Goal: Book appointment/travel/reservation

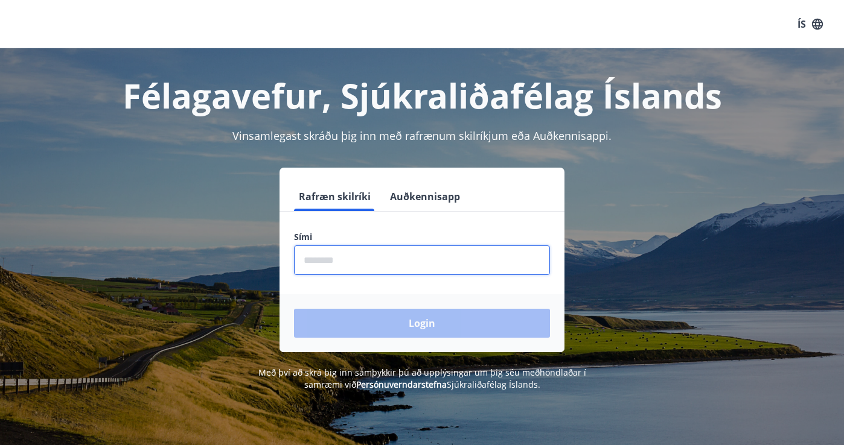
click at [336, 262] on input "phone" at bounding box center [422, 261] width 256 height 30
type input "********"
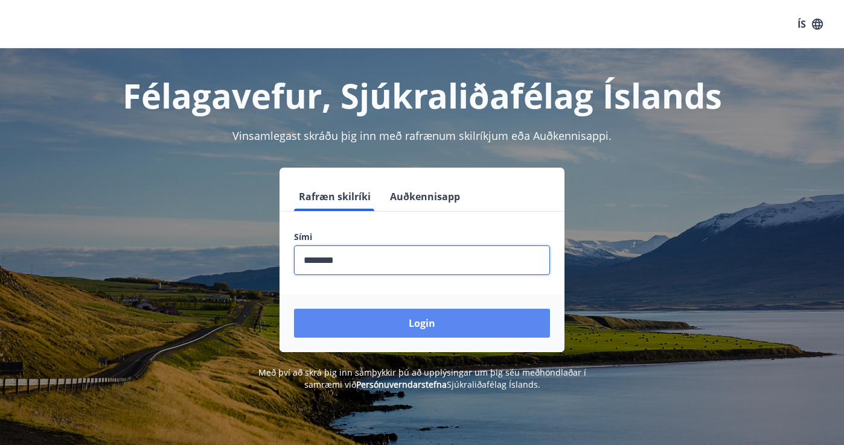
click at [386, 321] on button "Login" at bounding box center [422, 323] width 256 height 29
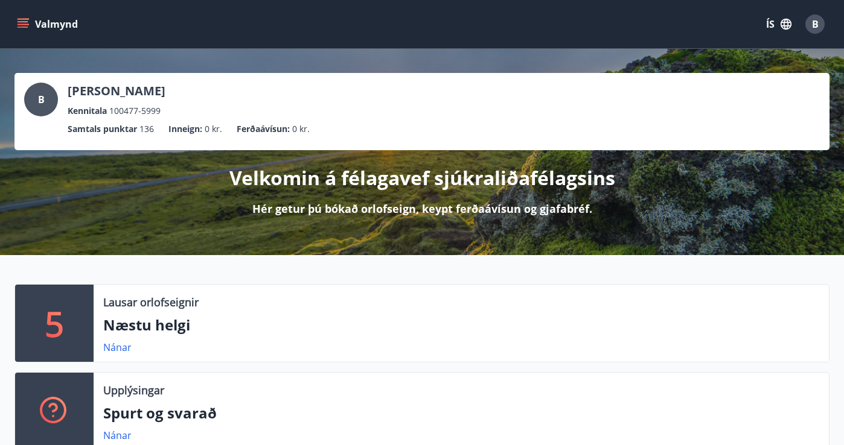
click at [24, 21] on icon "menu" at bounding box center [23, 24] width 12 height 12
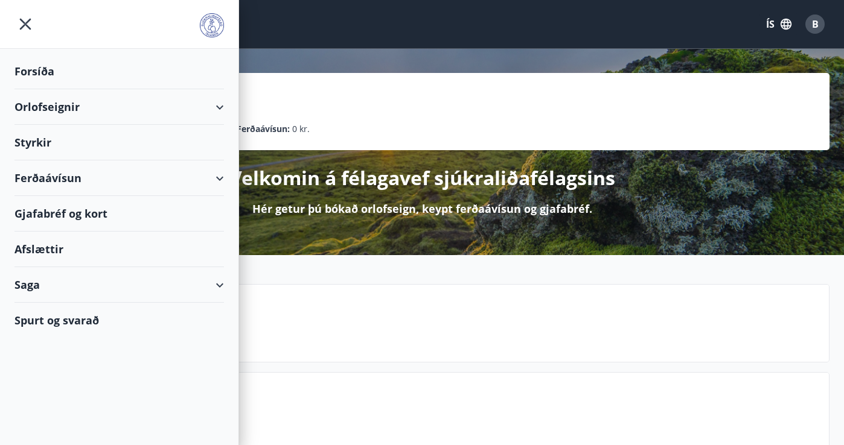
click at [61, 107] on div "Orlofseignir" at bounding box center [118, 107] width 209 height 36
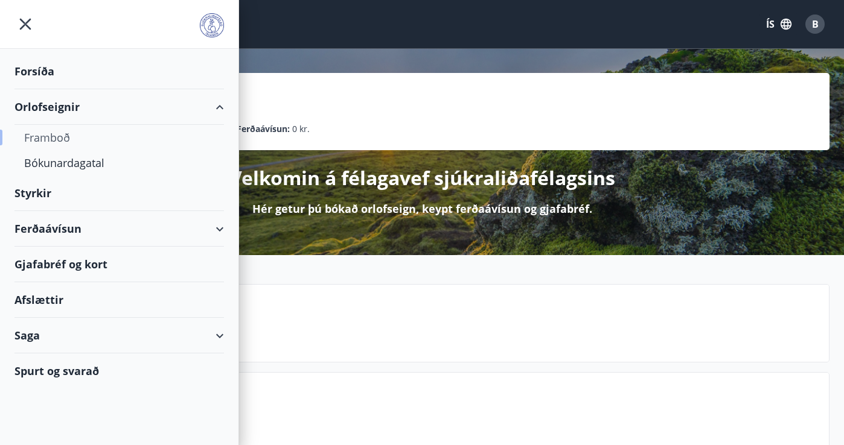
click at [54, 136] on div "Framboð" at bounding box center [119, 137] width 190 height 25
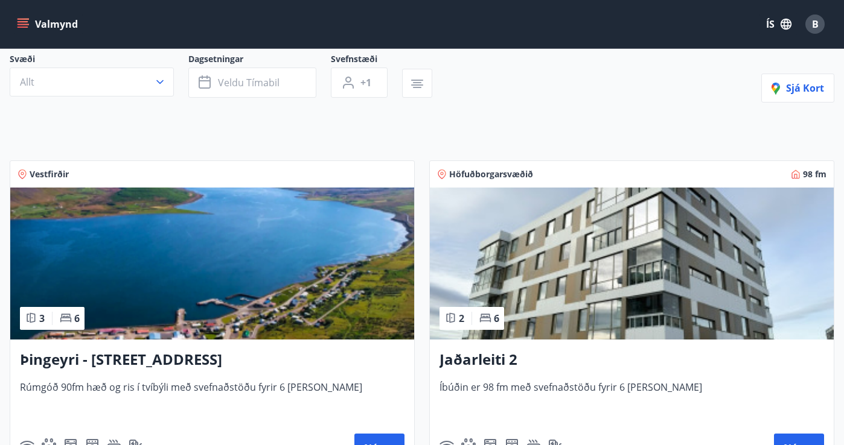
scroll to position [107, 0]
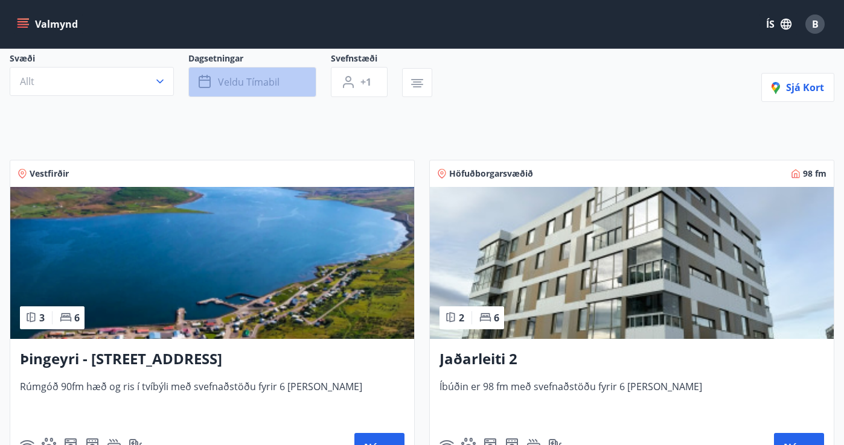
click at [247, 90] on button "Veldu tímabil" at bounding box center [252, 82] width 128 height 30
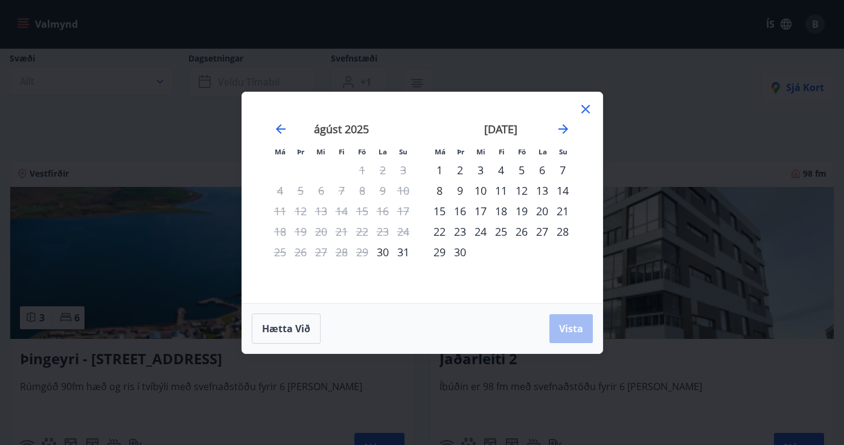
click at [584, 108] on icon at bounding box center [585, 109] width 8 height 8
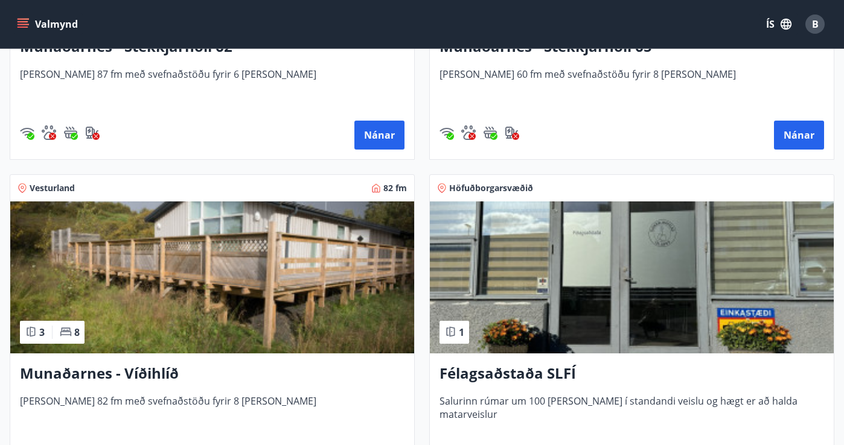
scroll to position [766, 0]
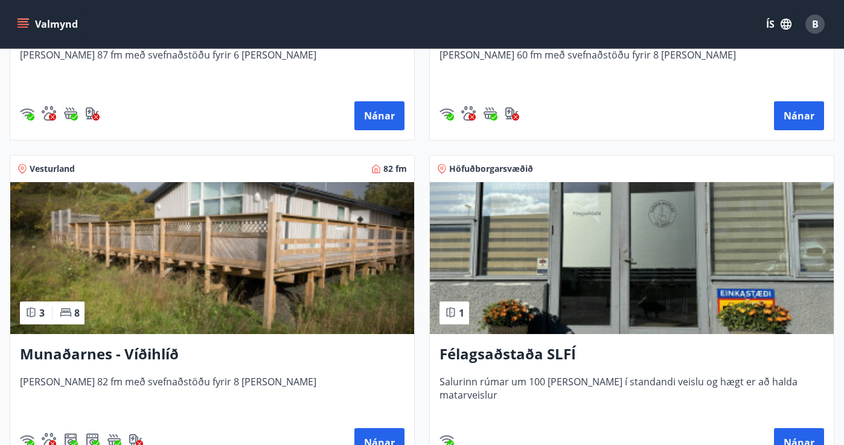
click at [164, 278] on img at bounding box center [212, 258] width 404 height 152
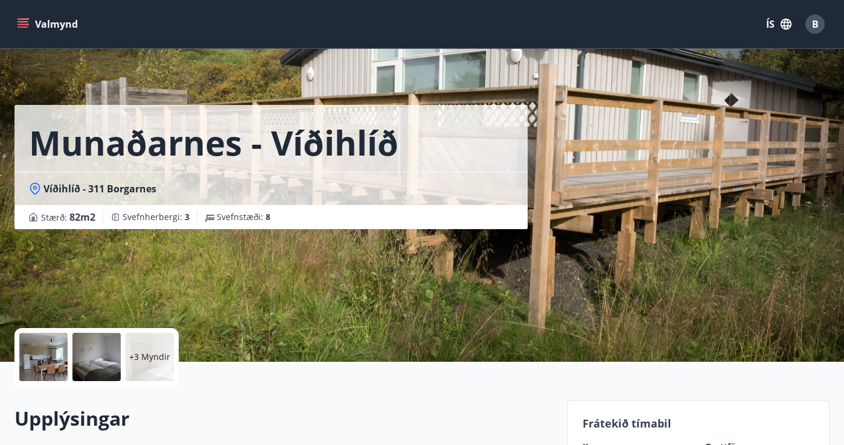
click at [144, 356] on p "+3 Myndir" at bounding box center [149, 357] width 41 height 12
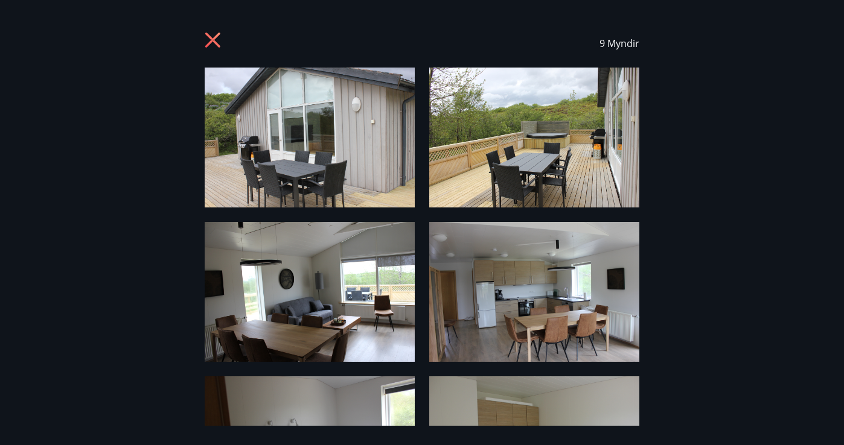
click at [212, 42] on icon at bounding box center [214, 41] width 19 height 19
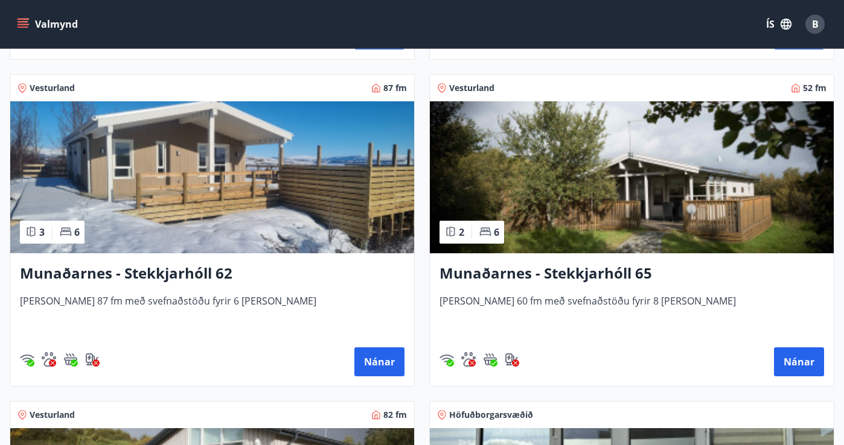
scroll to position [521, 0]
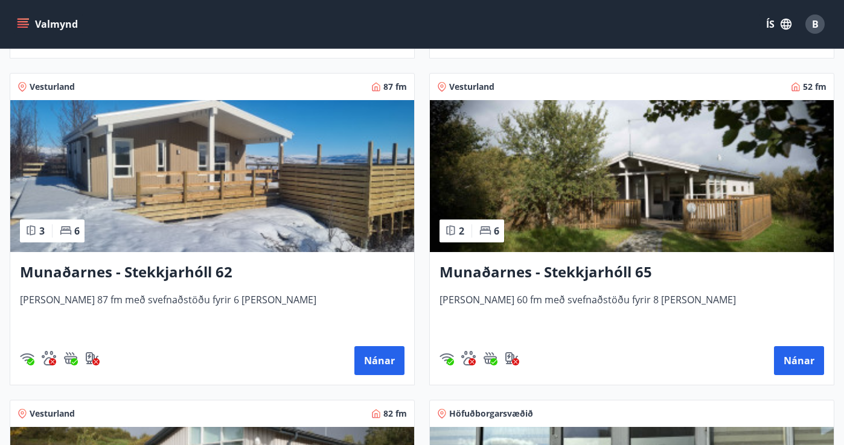
click at [137, 180] on img at bounding box center [212, 176] width 404 height 152
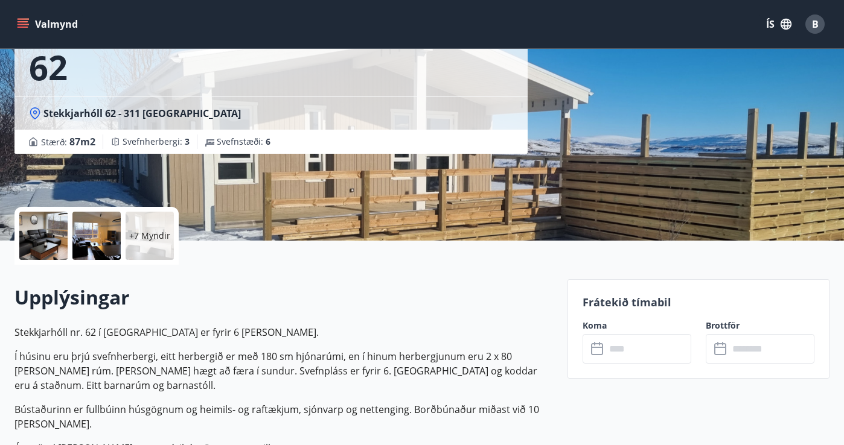
scroll to position [197, 0]
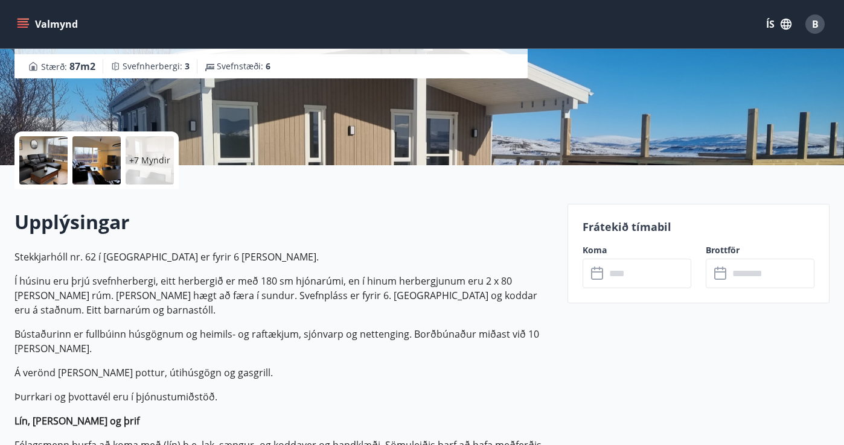
click at [146, 165] on p "+7 Myndir" at bounding box center [149, 160] width 41 height 12
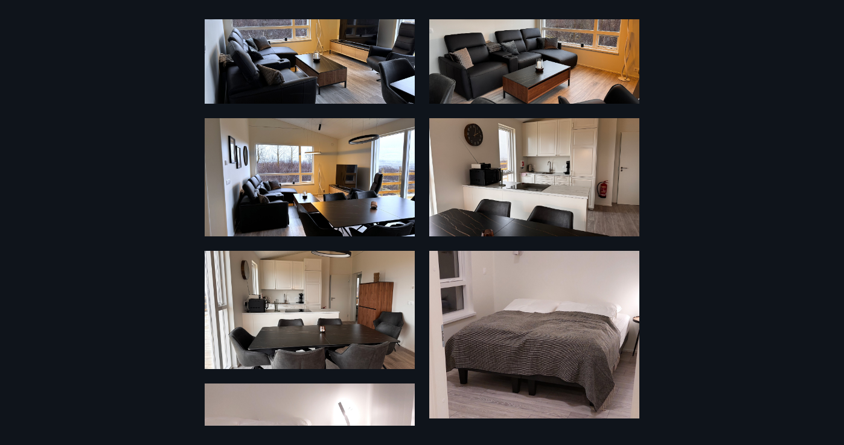
scroll to position [0, 0]
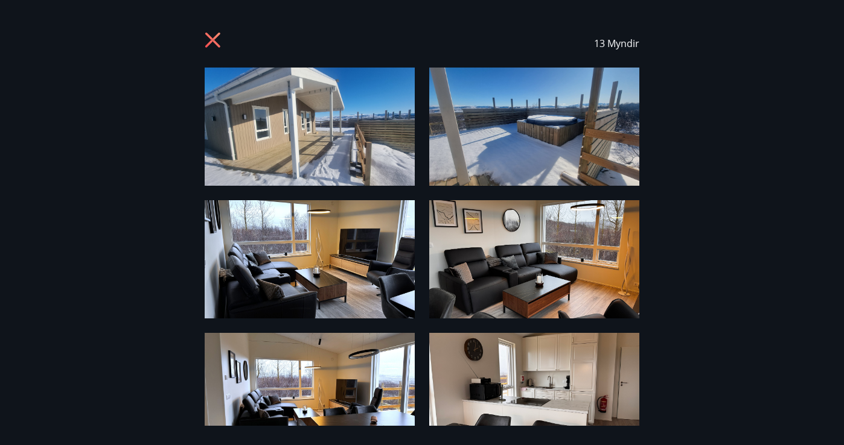
click at [210, 39] on icon at bounding box center [212, 40] width 15 height 15
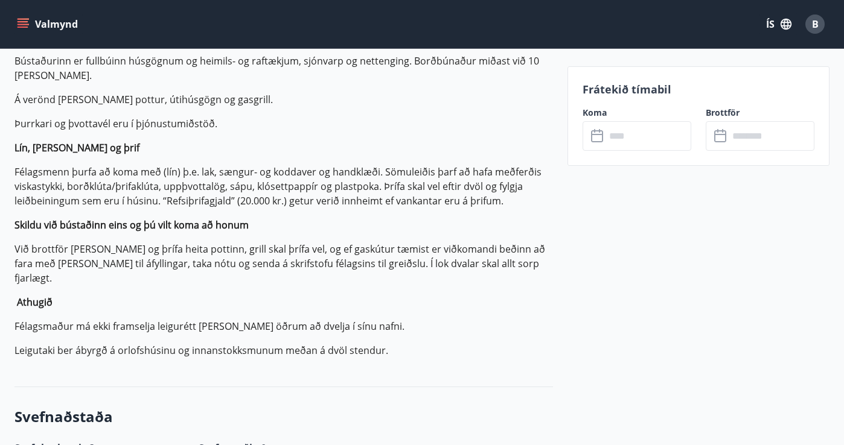
scroll to position [346, 0]
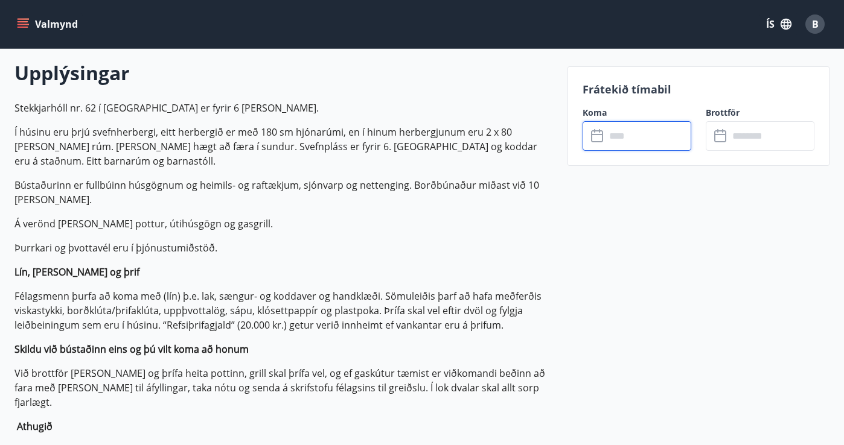
click at [625, 135] on input "text" at bounding box center [648, 136] width 86 height 30
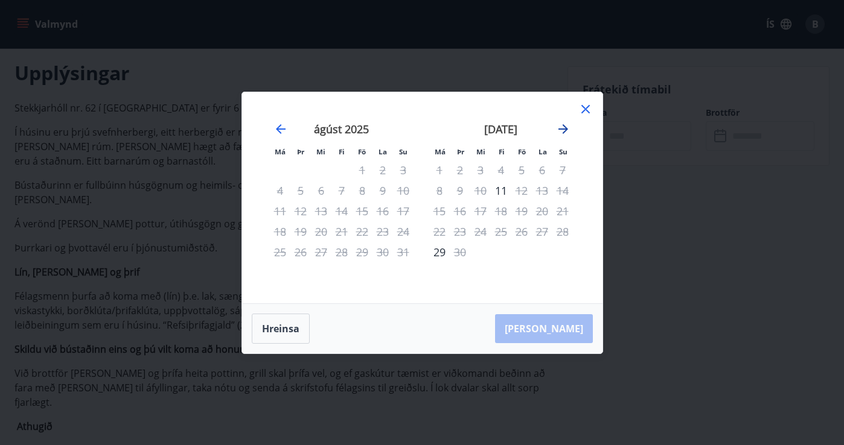
click at [562, 127] on icon "Move forward to switch to the next month." at bounding box center [563, 129] width 14 height 14
click at [564, 127] on icon "Move forward to switch to the next month." at bounding box center [563, 129] width 10 height 10
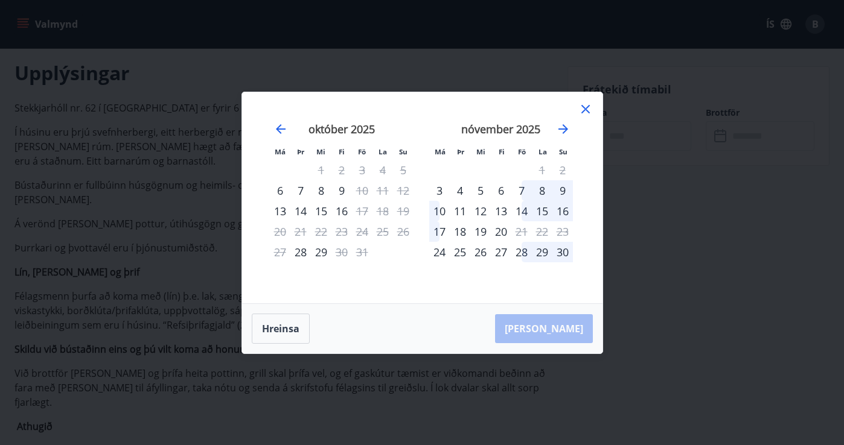
click at [585, 106] on icon at bounding box center [585, 109] width 14 height 14
